Goal: Check status

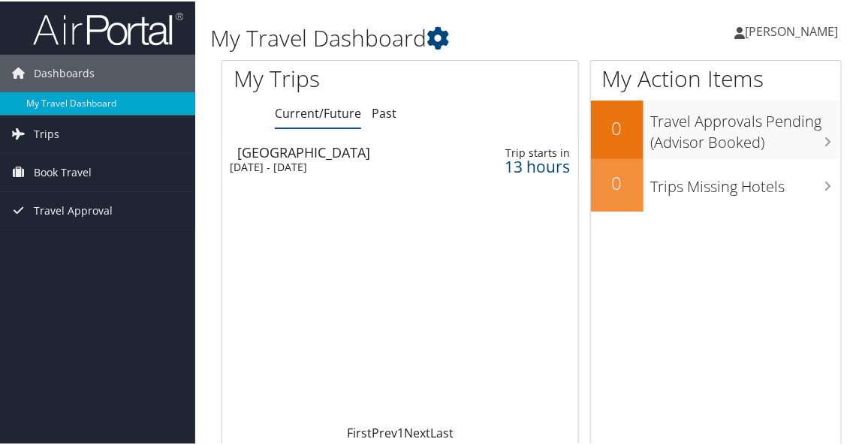
click at [375, 159] on div "[DATE] - [DATE]" at bounding box center [331, 166] width 203 height 14
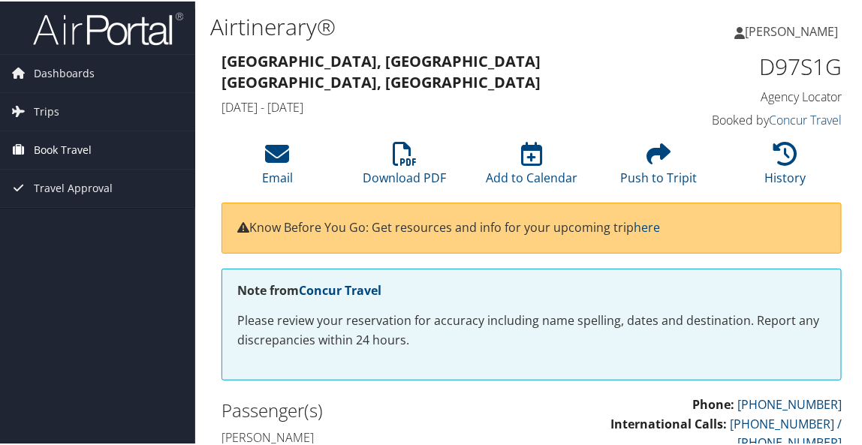
click at [83, 152] on span "Book Travel" at bounding box center [63, 149] width 58 height 38
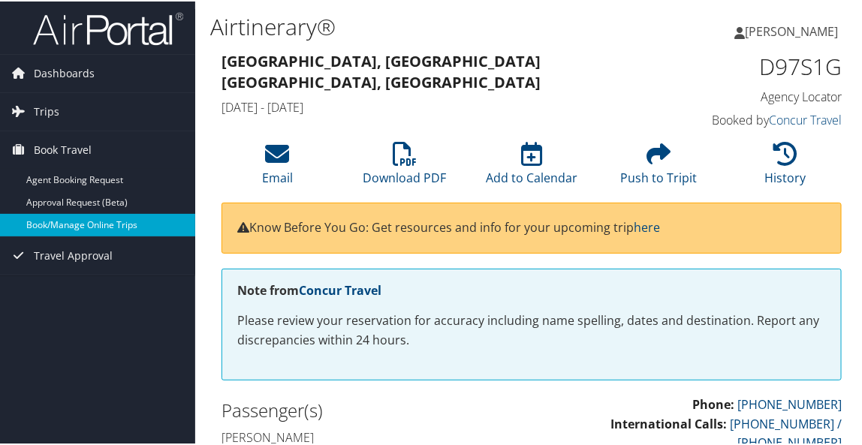
click at [97, 221] on link "Book/Manage Online Trips" at bounding box center [97, 223] width 195 height 23
